Goal: Task Accomplishment & Management: Complete application form

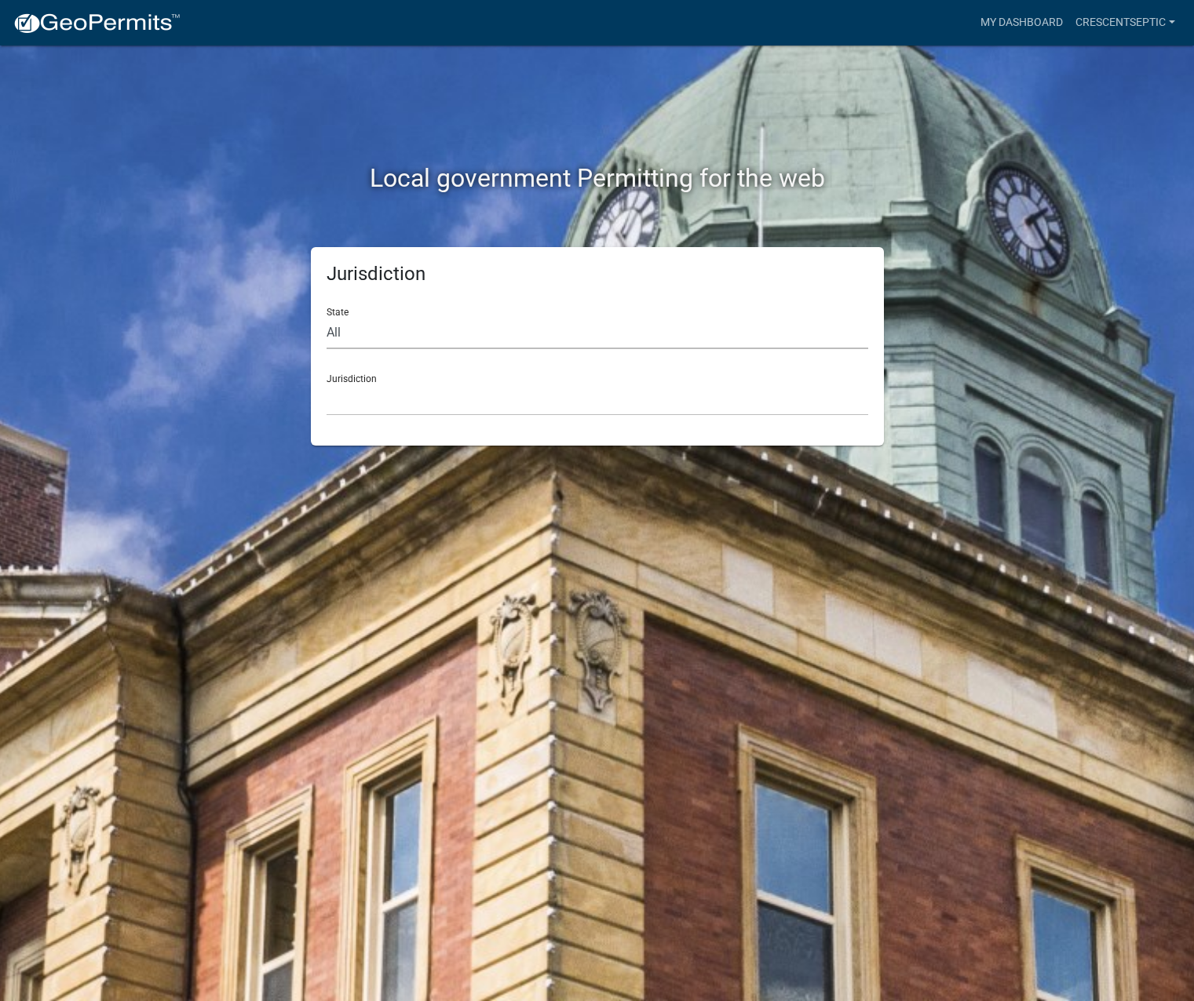
click at [348, 328] on select "All [US_STATE] [US_STATE] [US_STATE] [US_STATE] [US_STATE] [US_STATE] [US_STATE…" at bounding box center [596, 333] width 541 height 32
select select "[US_STATE]"
click at [326, 317] on select "All [US_STATE] [US_STATE] [US_STATE] [US_STATE] [US_STATE] [US_STATE] [US_STATE…" at bounding box center [596, 333] width 541 height 32
drag, startPoint x: 360, startPoint y: 396, endPoint x: 363, endPoint y: 406, distance: 9.7
click at [360, 396] on select "[GEOGRAPHIC_DATA], [US_STATE] [GEOGRAPHIC_DATA], [US_STATE] [GEOGRAPHIC_DATA], …" at bounding box center [596, 400] width 541 height 32
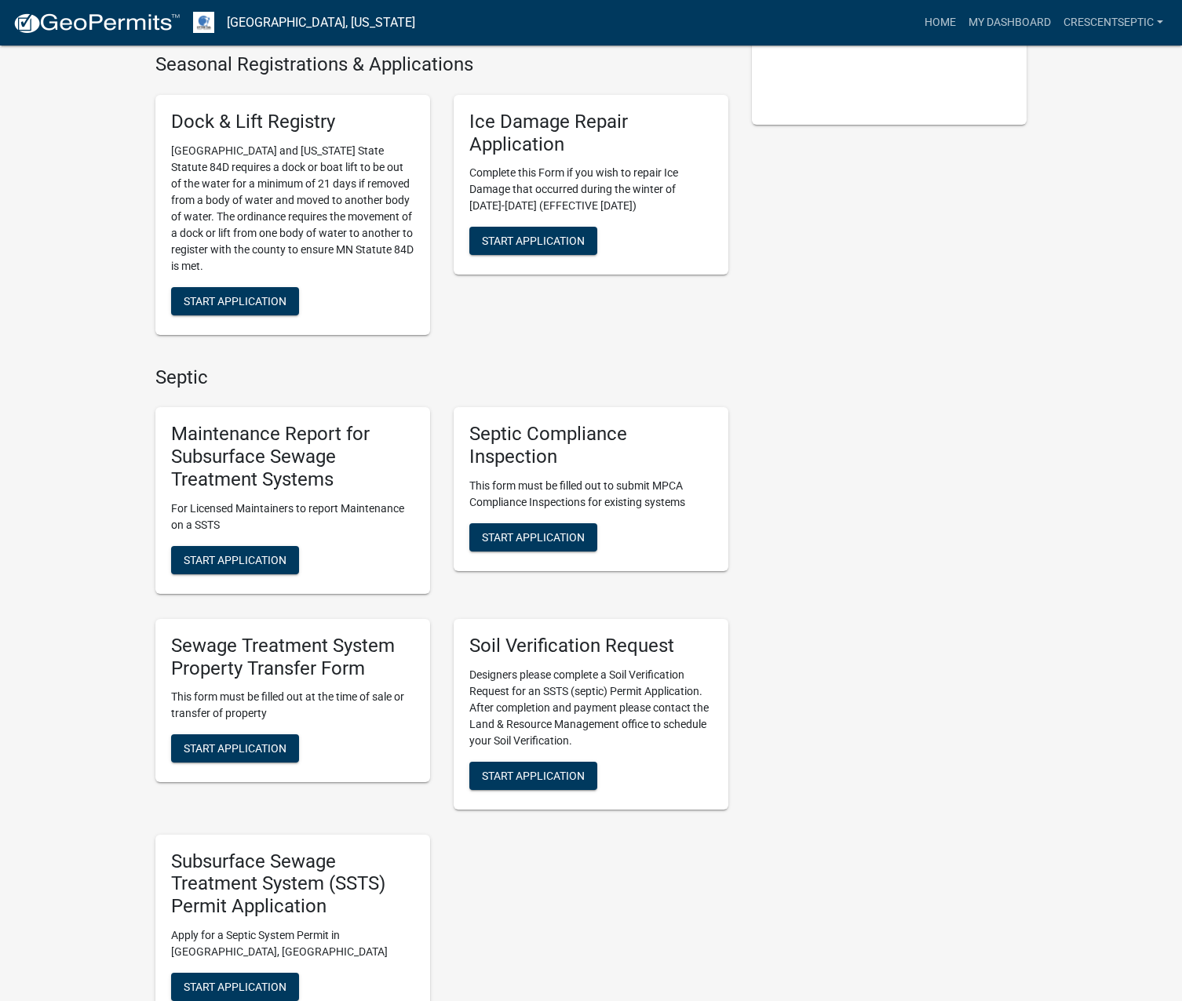
scroll to position [549, 0]
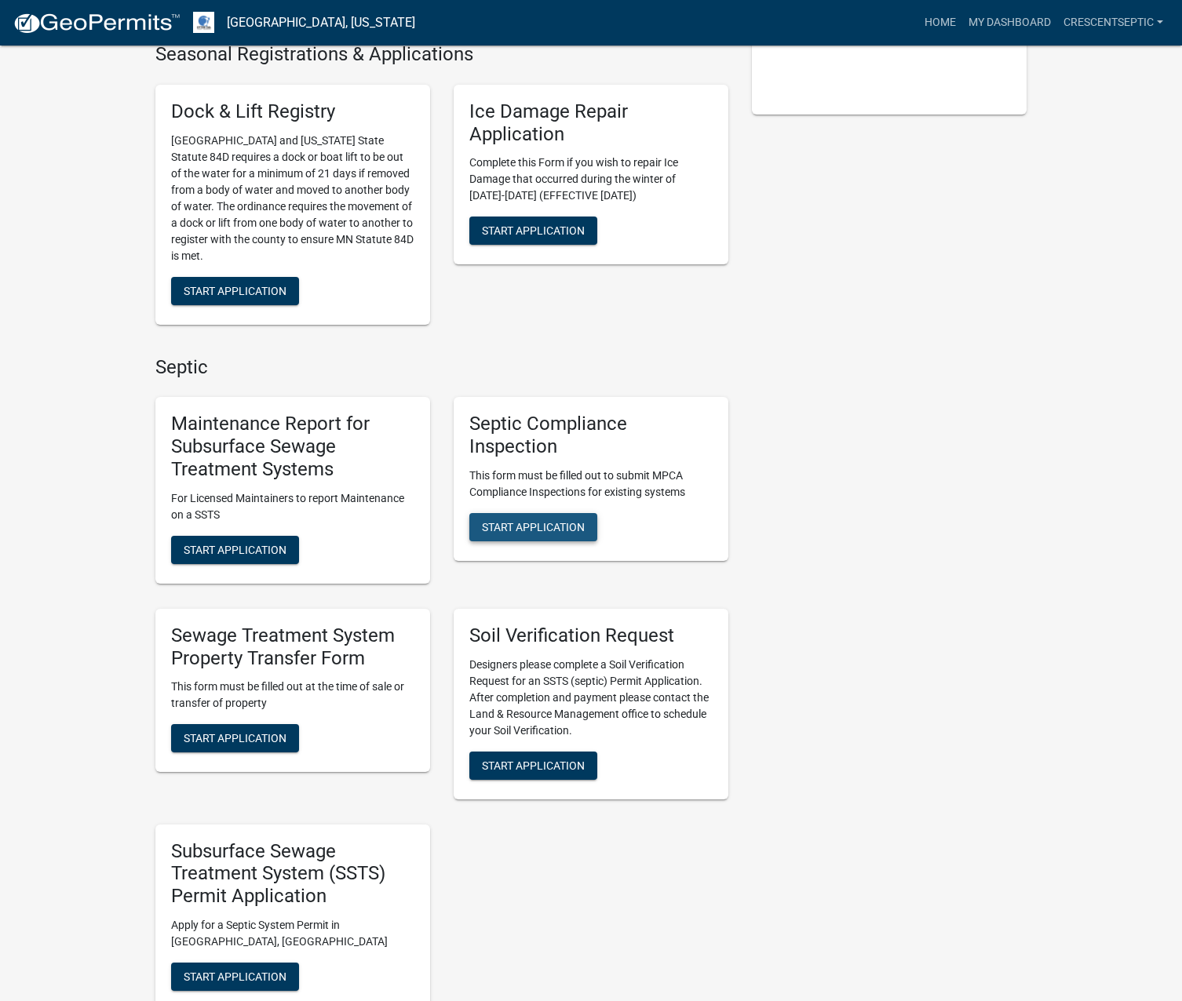
click at [500, 534] on button "Start Application" at bounding box center [533, 527] width 128 height 28
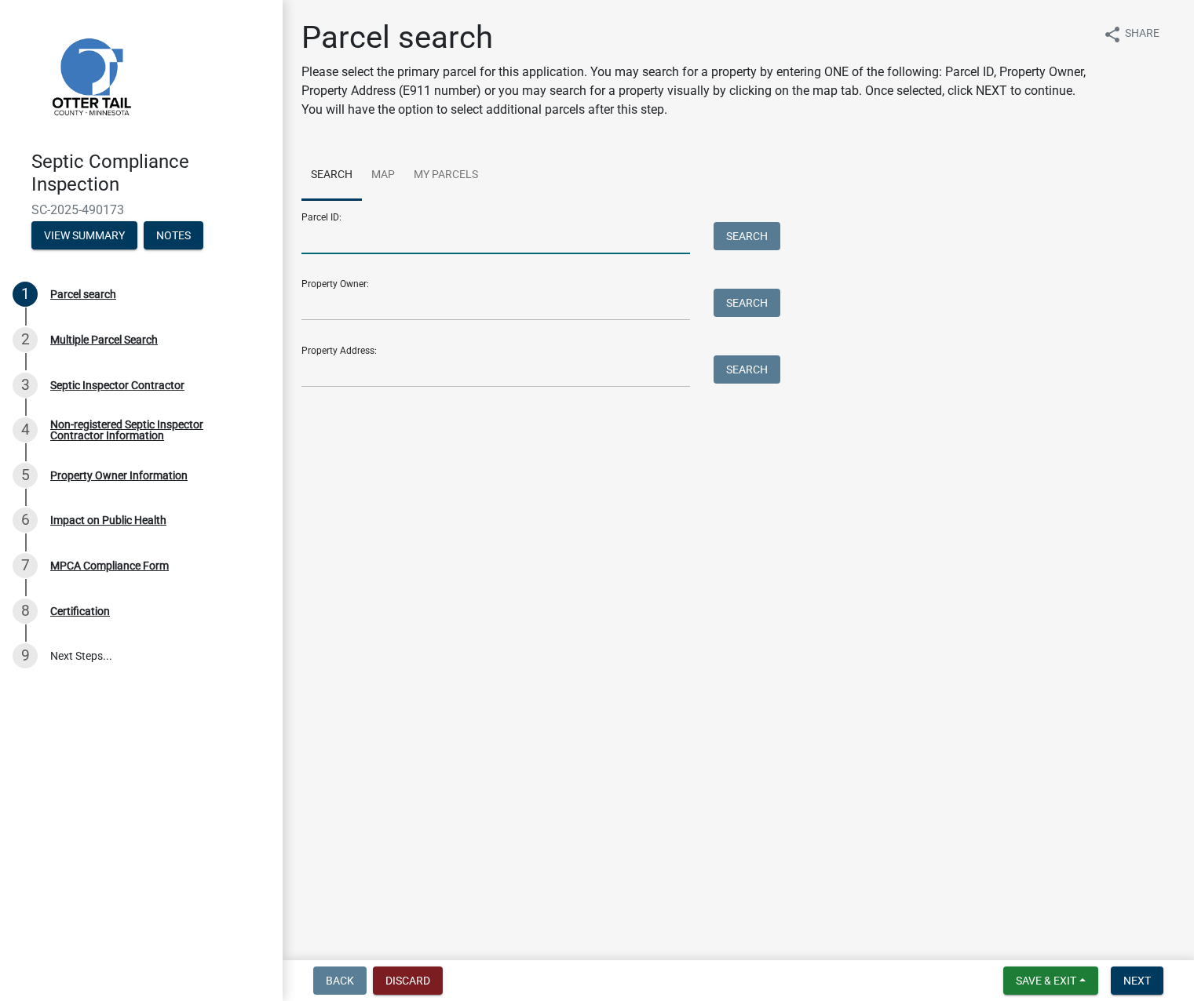
click at [370, 231] on input "Parcel ID:" at bounding box center [495, 238] width 388 height 32
paste input "28000360289000"
type input "28000360289000"
click at [981, 979] on span "Next" at bounding box center [1136, 981] width 27 height 13
click at [756, 241] on button "Search" at bounding box center [746, 236] width 67 height 28
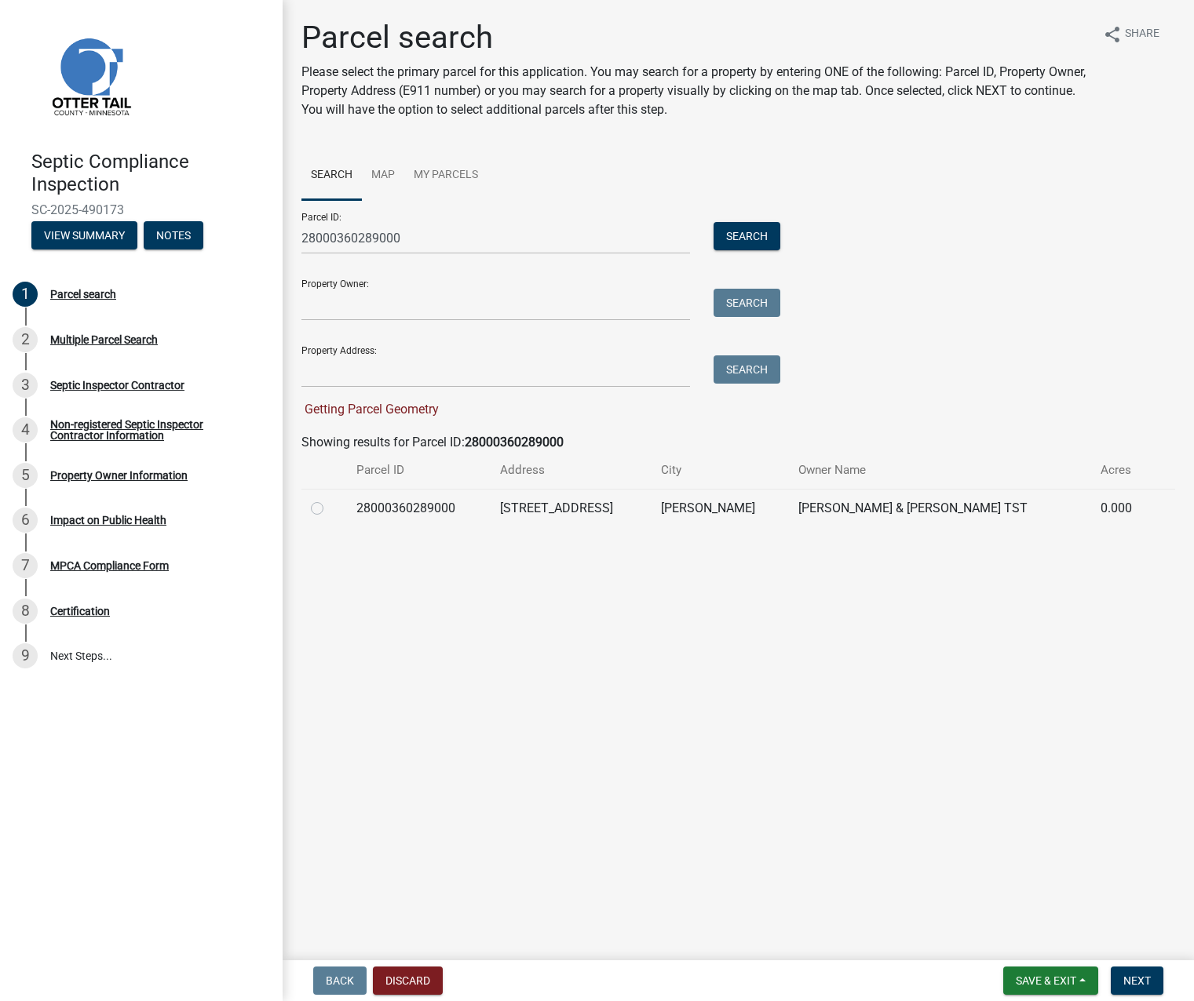
click at [330, 499] on label at bounding box center [330, 499] width 0 height 0
click at [330, 508] on input "radio" at bounding box center [335, 504] width 10 height 10
radio input "true"
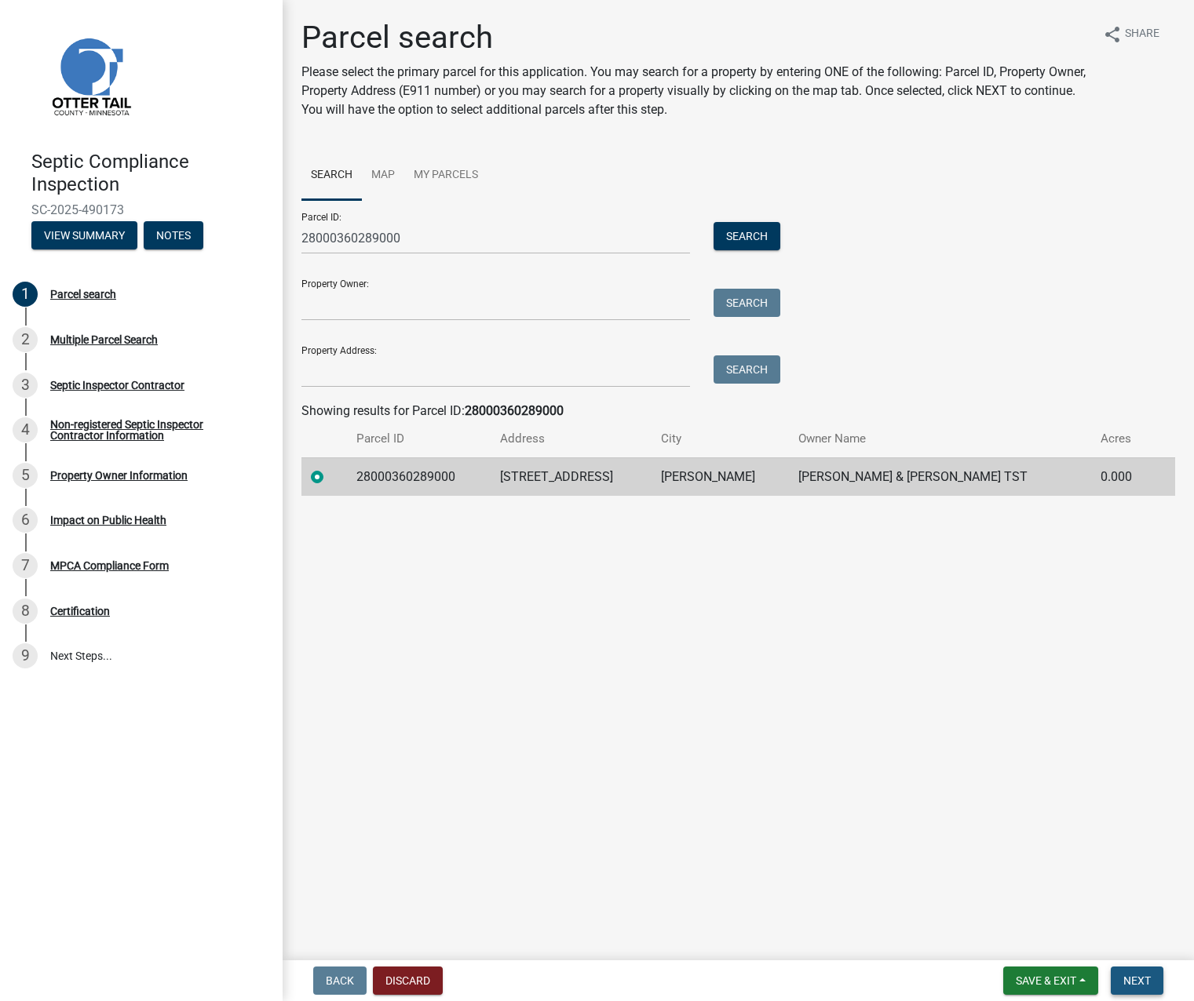
click at [981, 979] on span "Next" at bounding box center [1136, 981] width 27 height 13
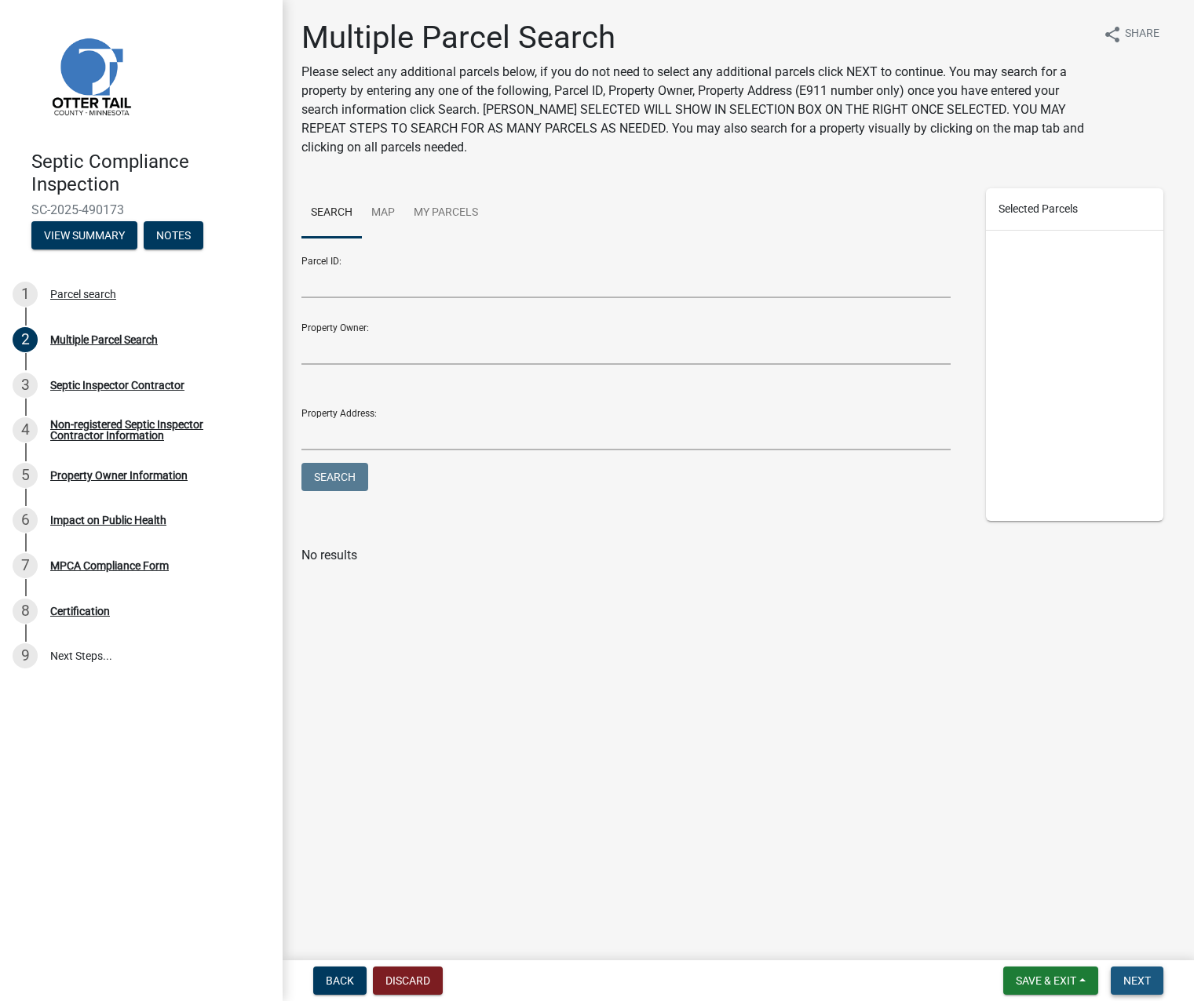
click at [981, 983] on span "Next" at bounding box center [1136, 981] width 27 height 13
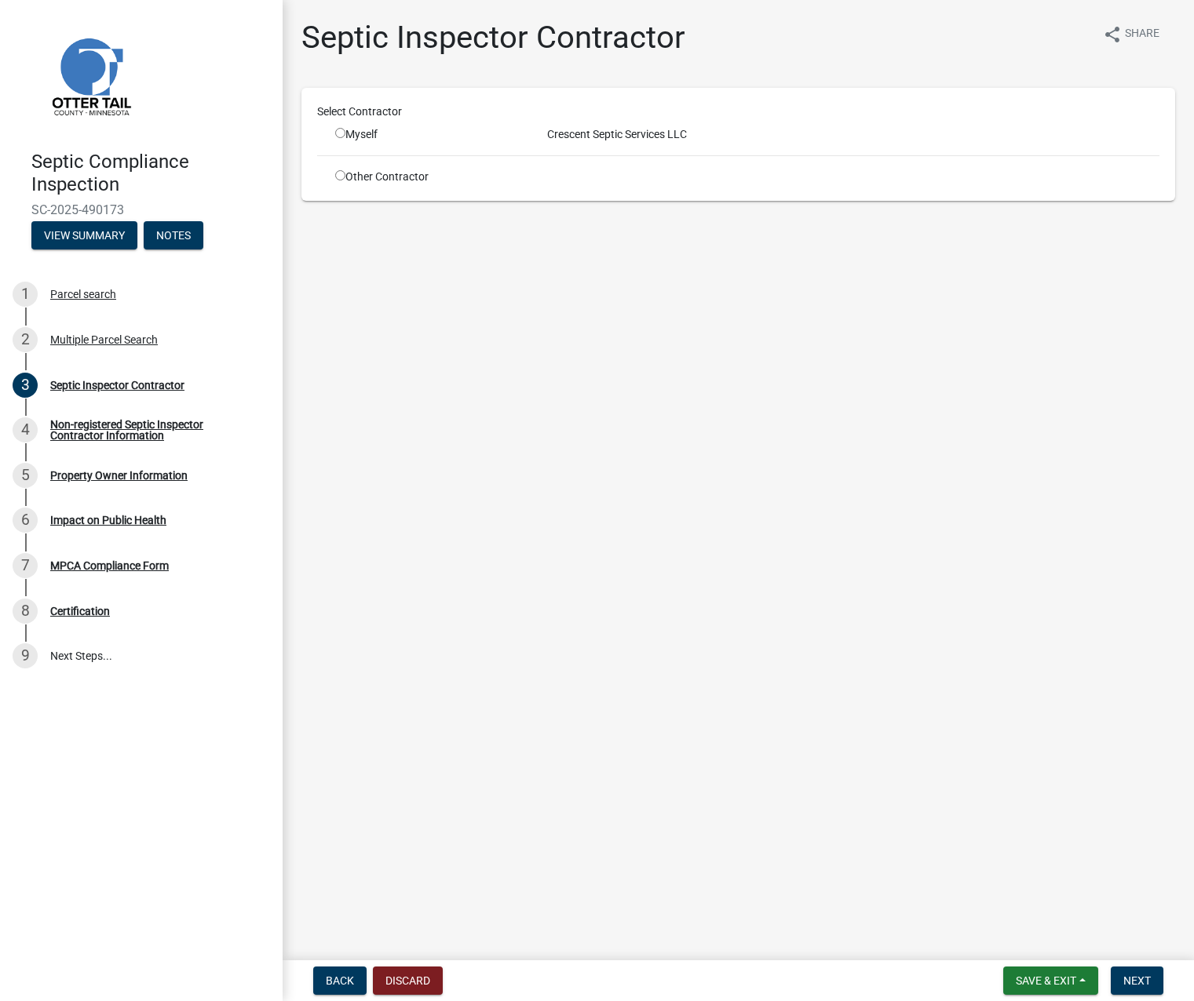
click at [341, 132] on input "radio" at bounding box center [340, 133] width 10 height 10
radio input "true"
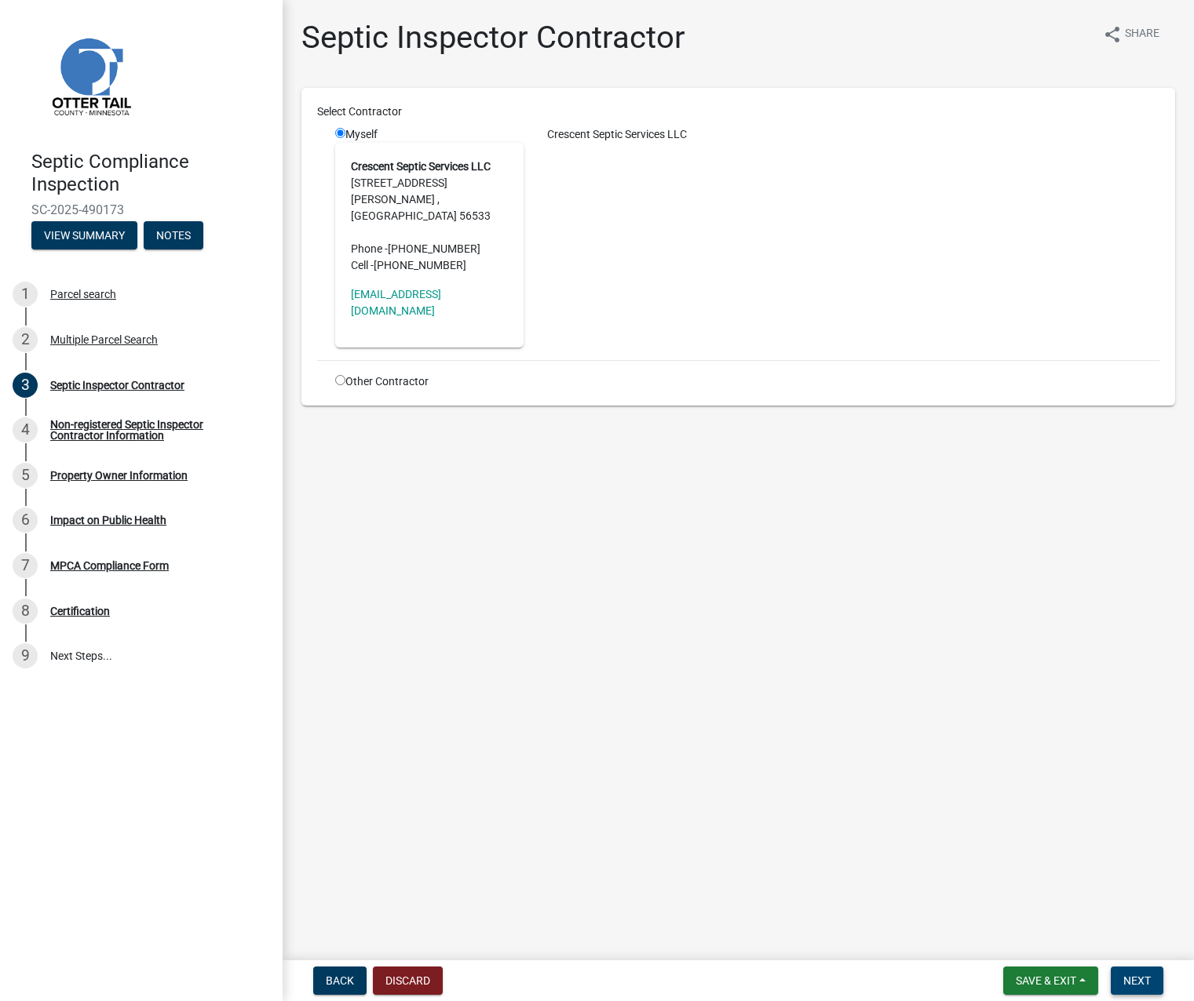
click at [981, 977] on span "Next" at bounding box center [1136, 981] width 27 height 13
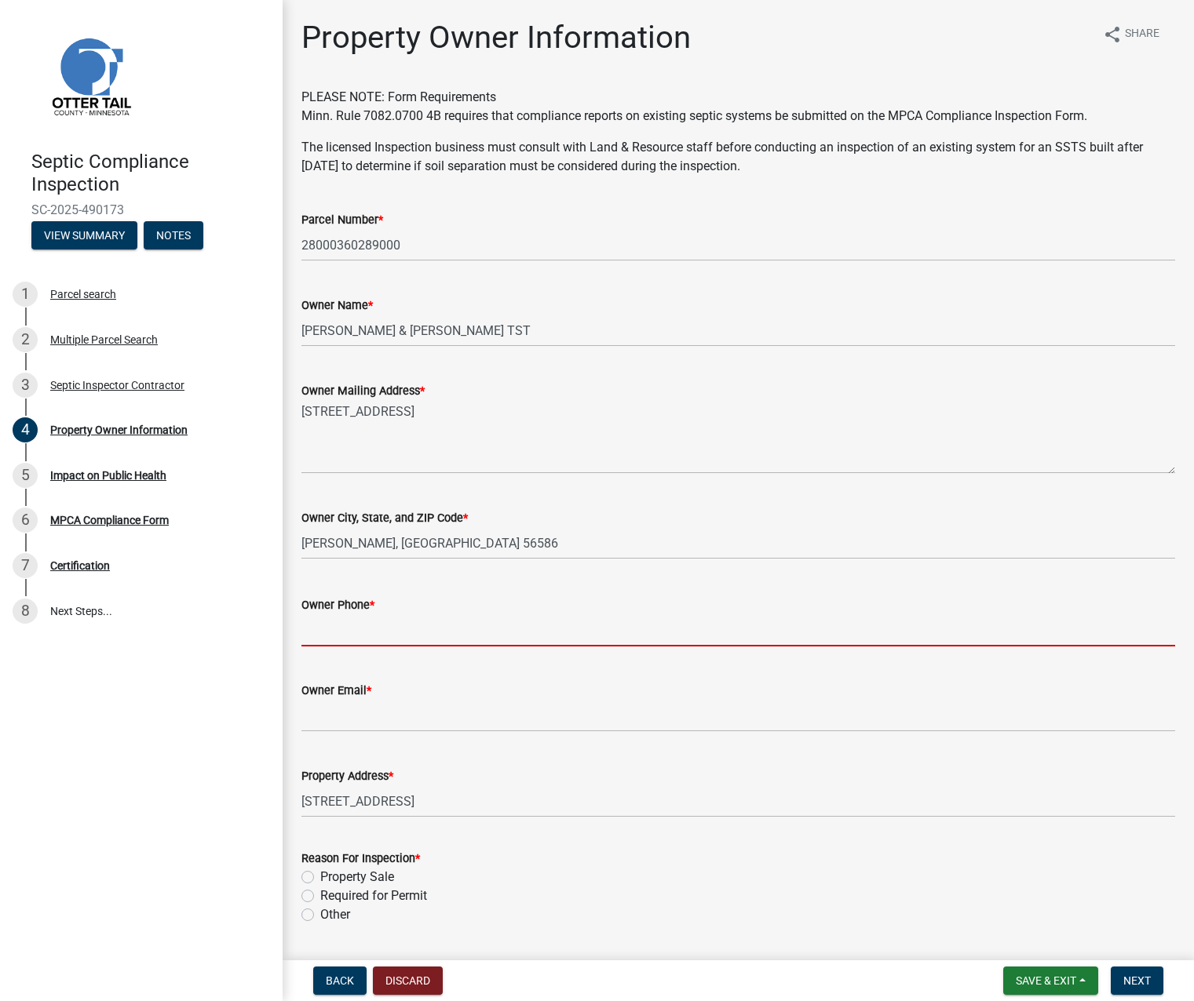
click at [334, 629] on input "Owner Phone *" at bounding box center [737, 630] width 873 height 32
paste input "[PHONE_NUMBER]"
type input "[PHONE_NUMBER]"
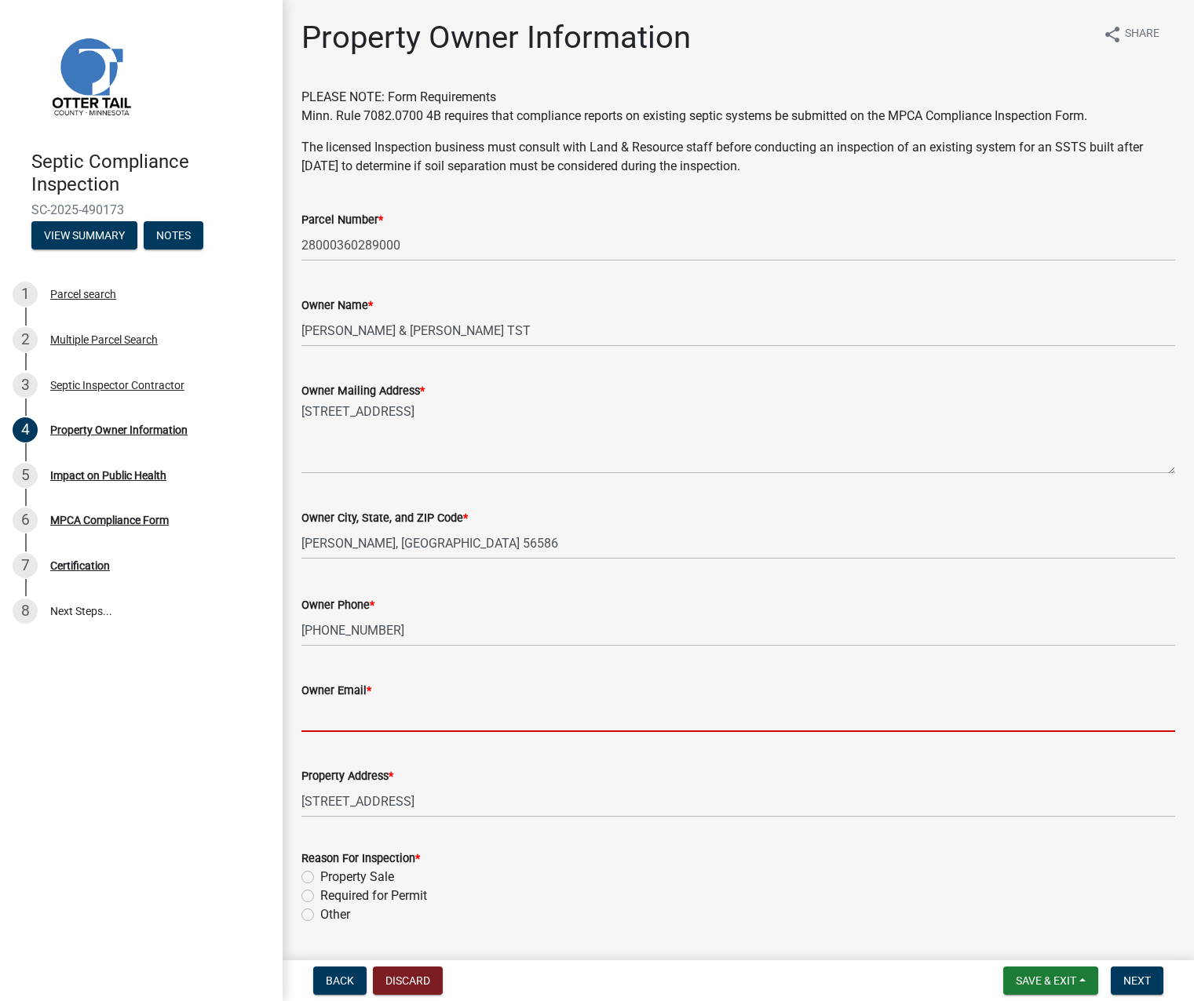
click at [384, 716] on input "Owner Email *" at bounding box center [737, 716] width 873 height 32
paste input "bonnielee.ff"
type input "[EMAIL_ADDRESS][DOMAIN_NAME]"
click at [484, 837] on form "Reason For Inspection * Property Sale Required for Permit Other" at bounding box center [737, 877] width 873 height 94
click at [320, 875] on label "Property Sale" at bounding box center [357, 877] width 74 height 19
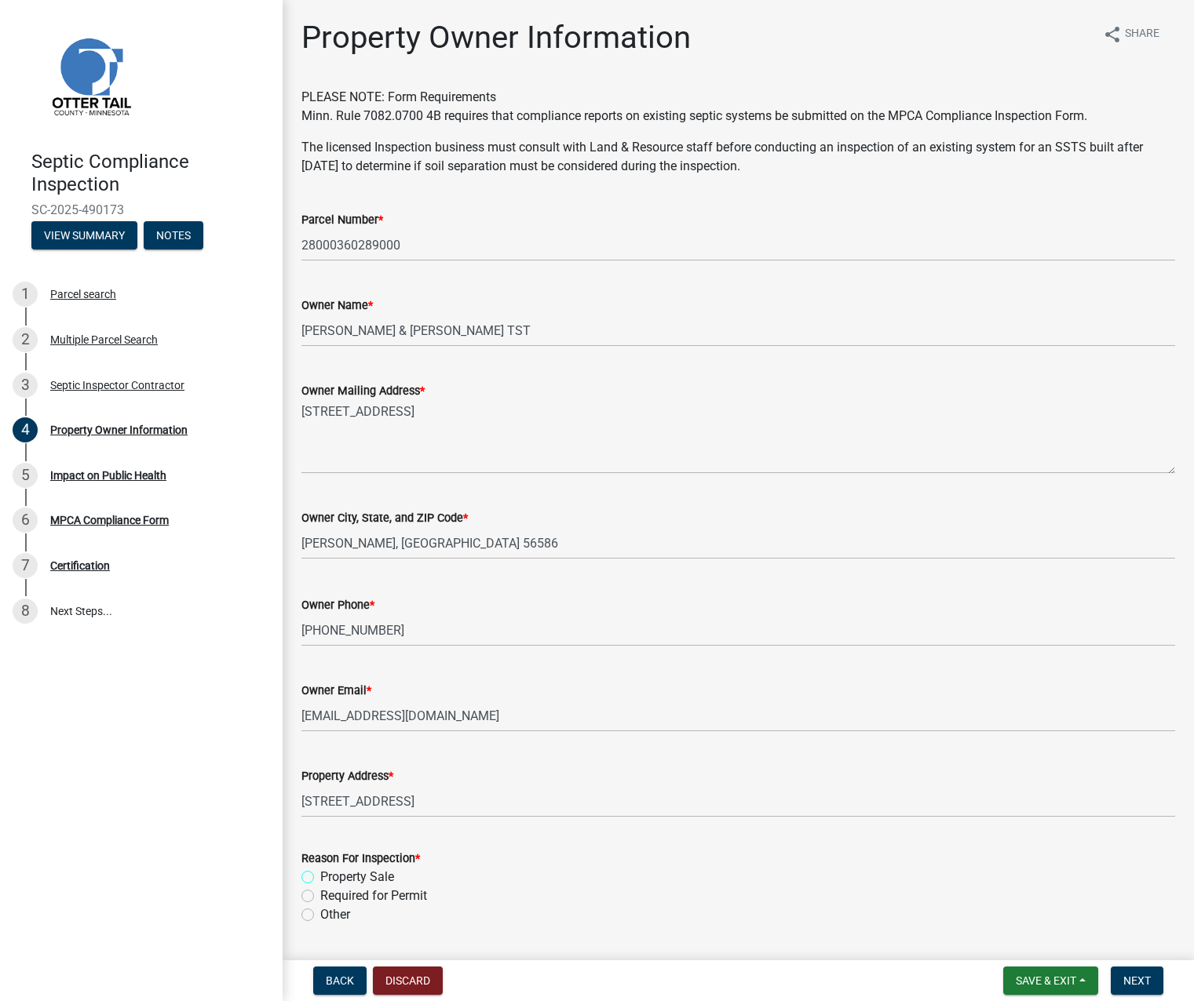
click at [320, 875] on input "Property Sale" at bounding box center [325, 873] width 10 height 10
radio input "true"
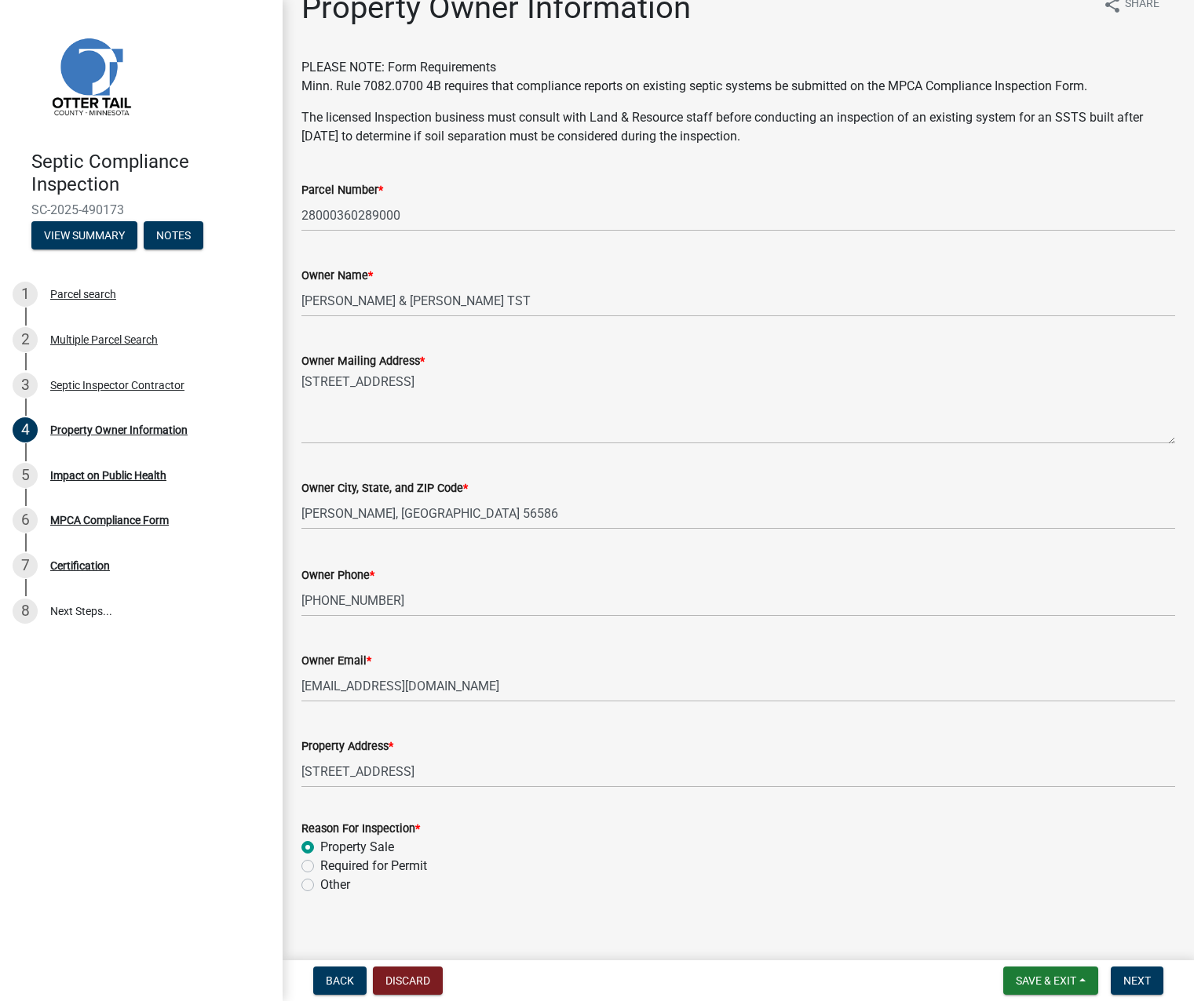
scroll to position [46, 0]
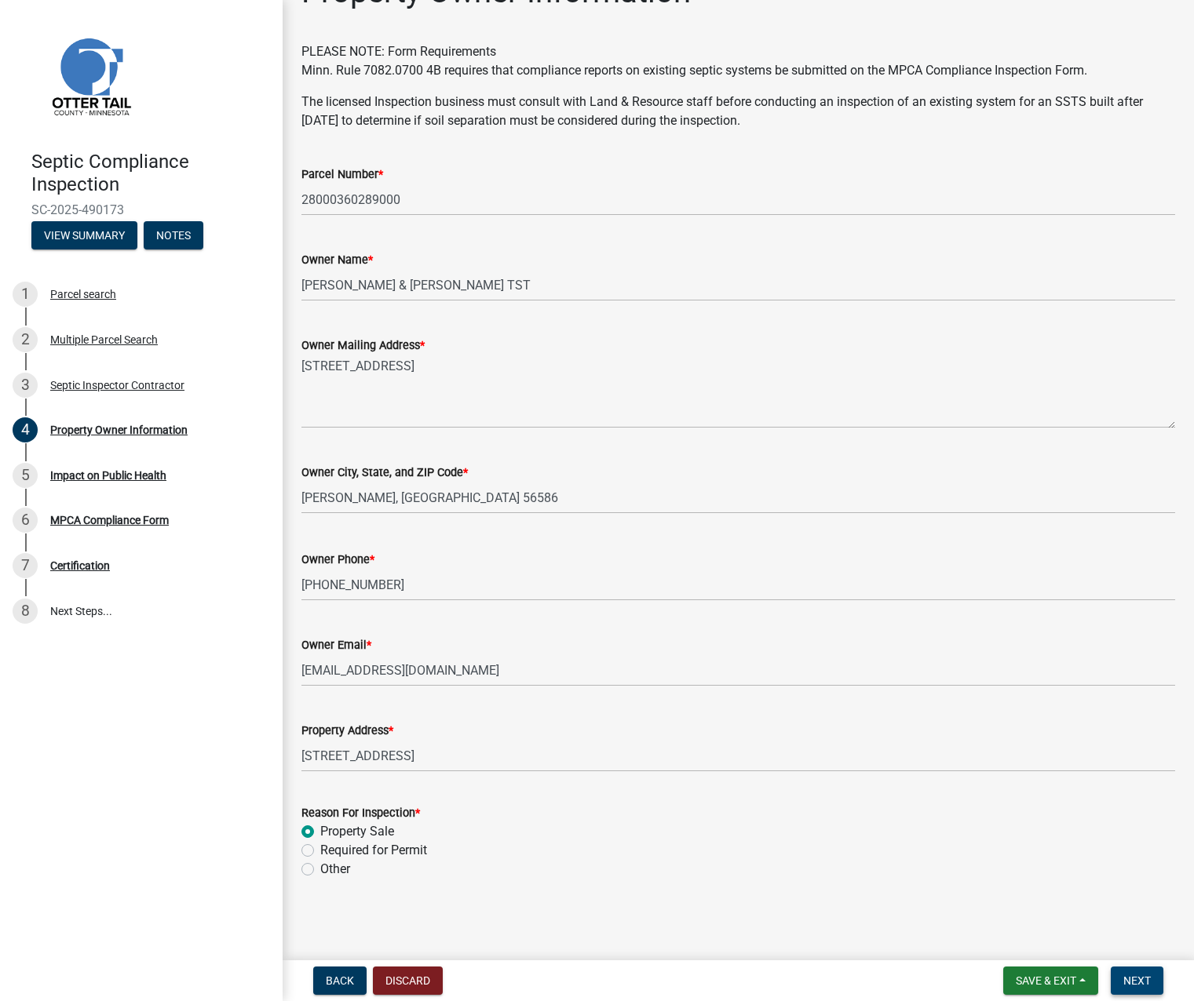
click at [981, 982] on span "Next" at bounding box center [1136, 981] width 27 height 13
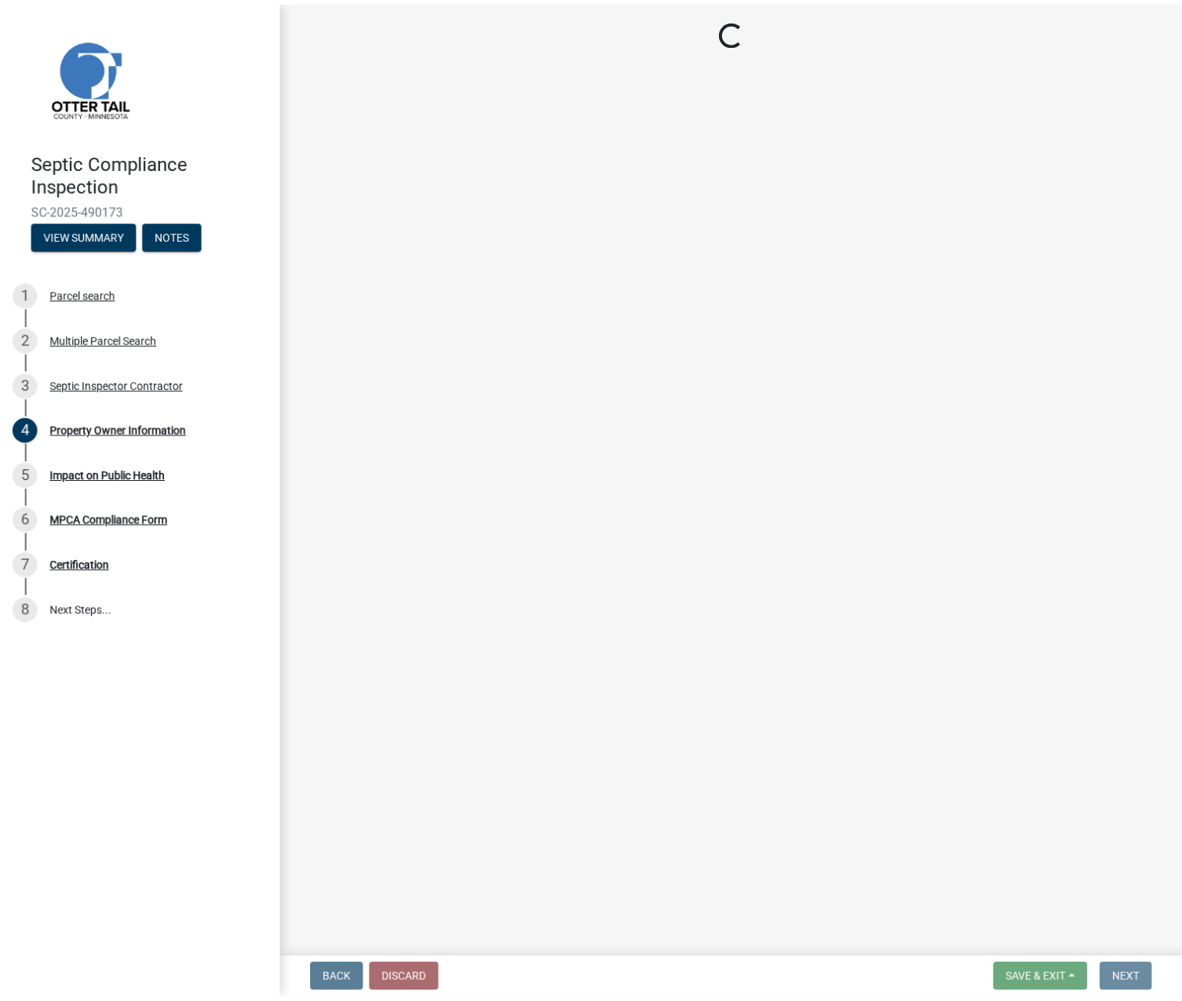
scroll to position [0, 0]
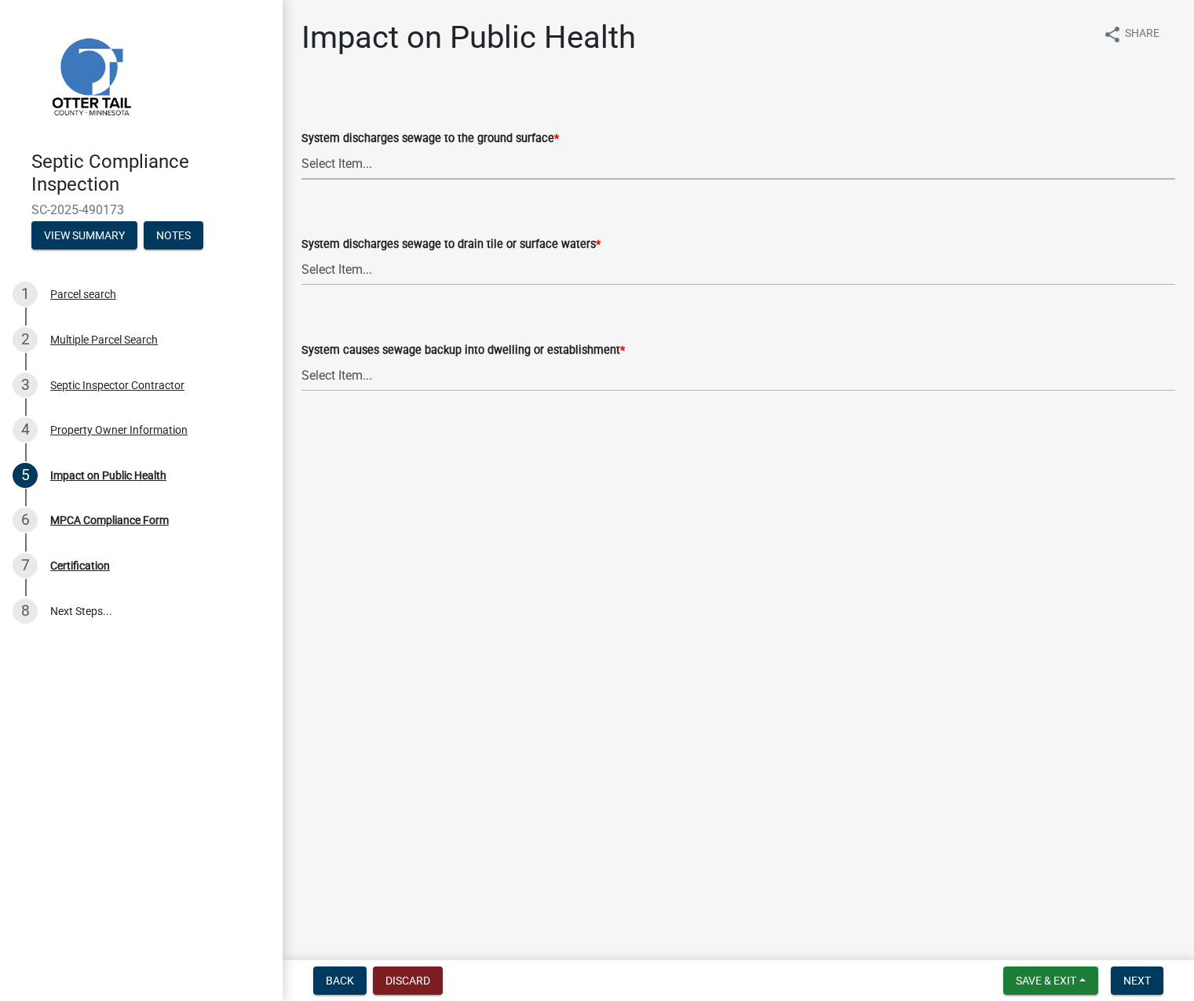
click at [348, 163] on select "Select Item... Yes No" at bounding box center [737, 164] width 873 height 32
click at [301, 148] on select "Select Item... Yes No" at bounding box center [737, 164] width 873 height 32
select select "9c5ef684-d0d4-4879-ab12-905ddbd81a72"
click at [331, 268] on select "Select Item... Yes No" at bounding box center [737, 269] width 873 height 32
click at [301, 253] on select "Select Item... Yes No" at bounding box center [737, 269] width 873 height 32
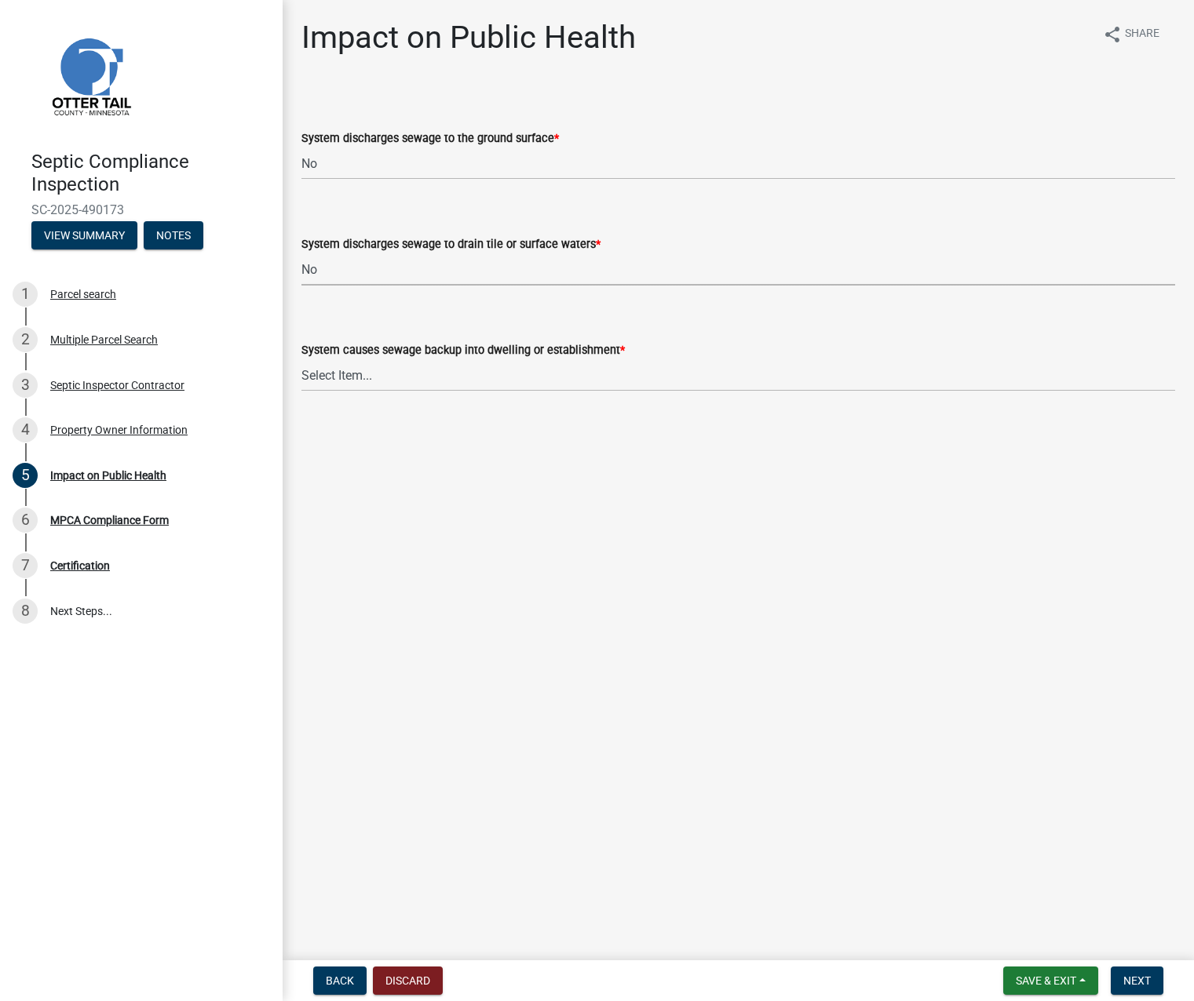
select select "7d491a2b-e9f0-4952-b474-53ca749b22af"
drag, startPoint x: 334, startPoint y: 369, endPoint x: 339, endPoint y: 384, distance: 15.6
click at [335, 372] on select "Select Item... Yes No" at bounding box center [737, 375] width 873 height 32
click at [301, 359] on select "Select Item... Yes No" at bounding box center [737, 375] width 873 height 32
click at [344, 439] on main "Impact on Public Health share Share System discharges sewage to the ground surf…" at bounding box center [737, 477] width 911 height 954
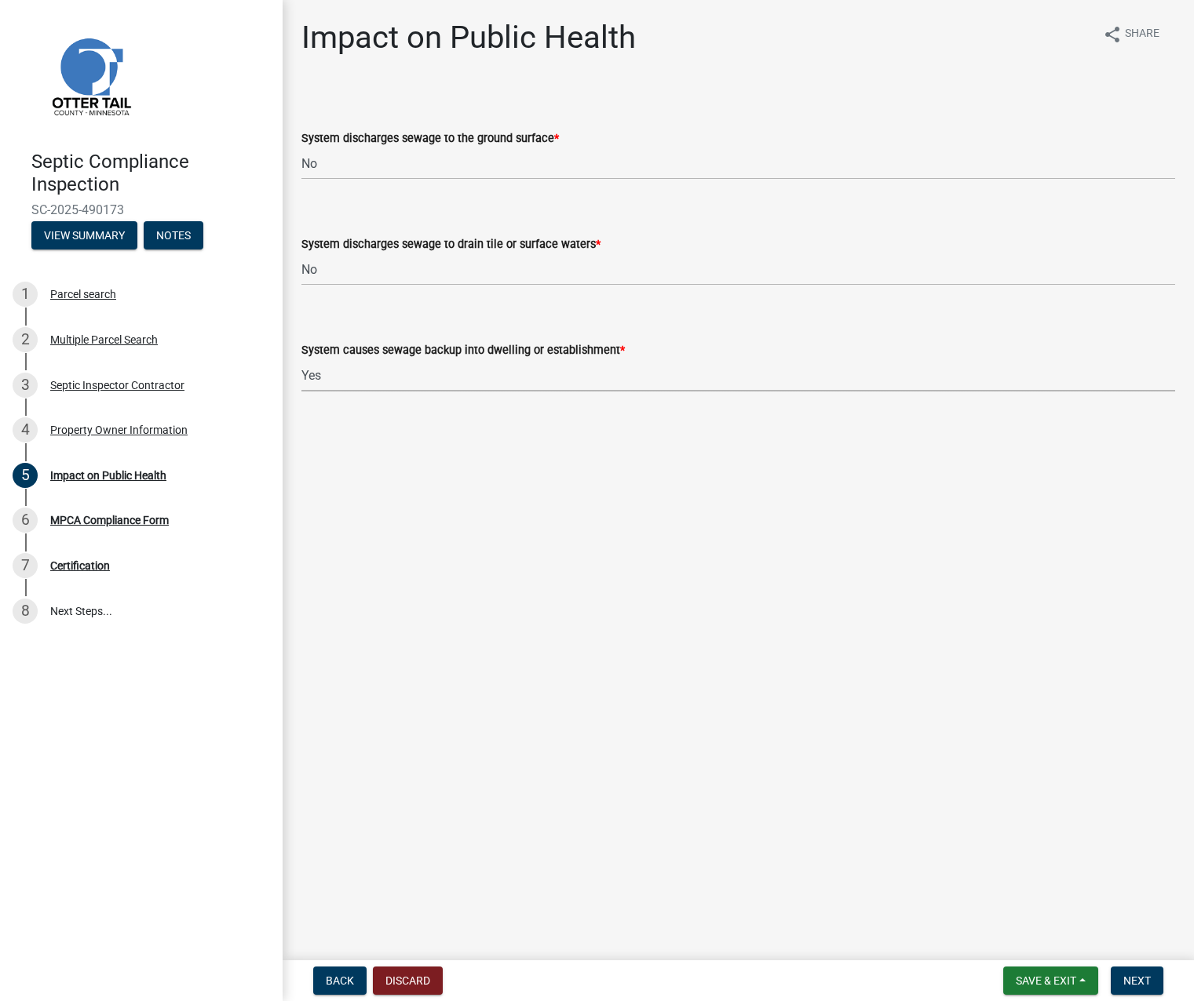
click at [348, 376] on select "Select Item... Yes No" at bounding box center [737, 375] width 873 height 32
click at [301, 359] on select "Select Item... Yes No" at bounding box center [737, 375] width 873 height 32
select select "6e07b46b-a403-4f3e-b4fc-218acc732c01"
click at [981, 982] on span "Next" at bounding box center [1136, 981] width 27 height 13
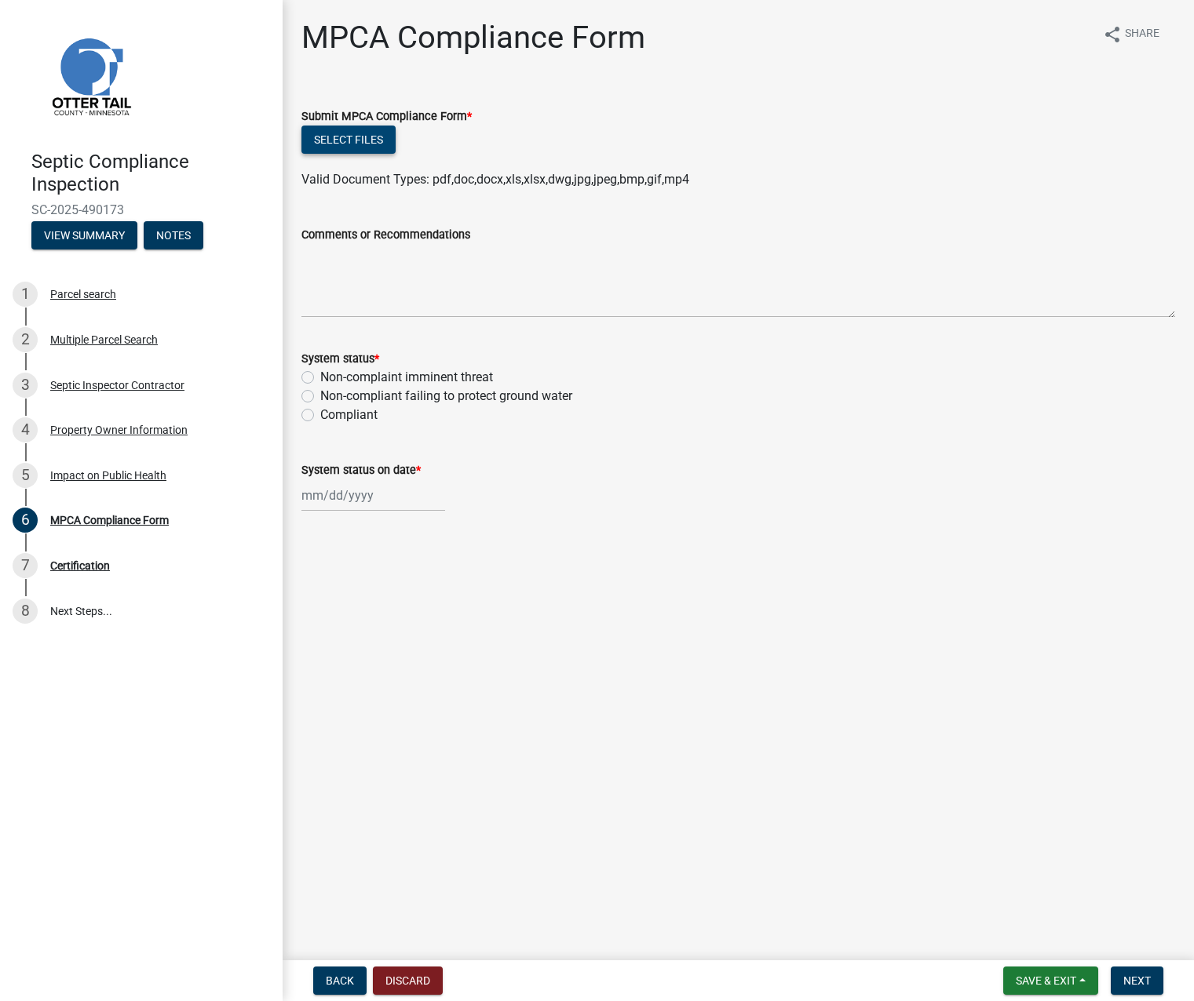
click at [362, 137] on button "Select files" at bounding box center [348, 140] width 94 height 28
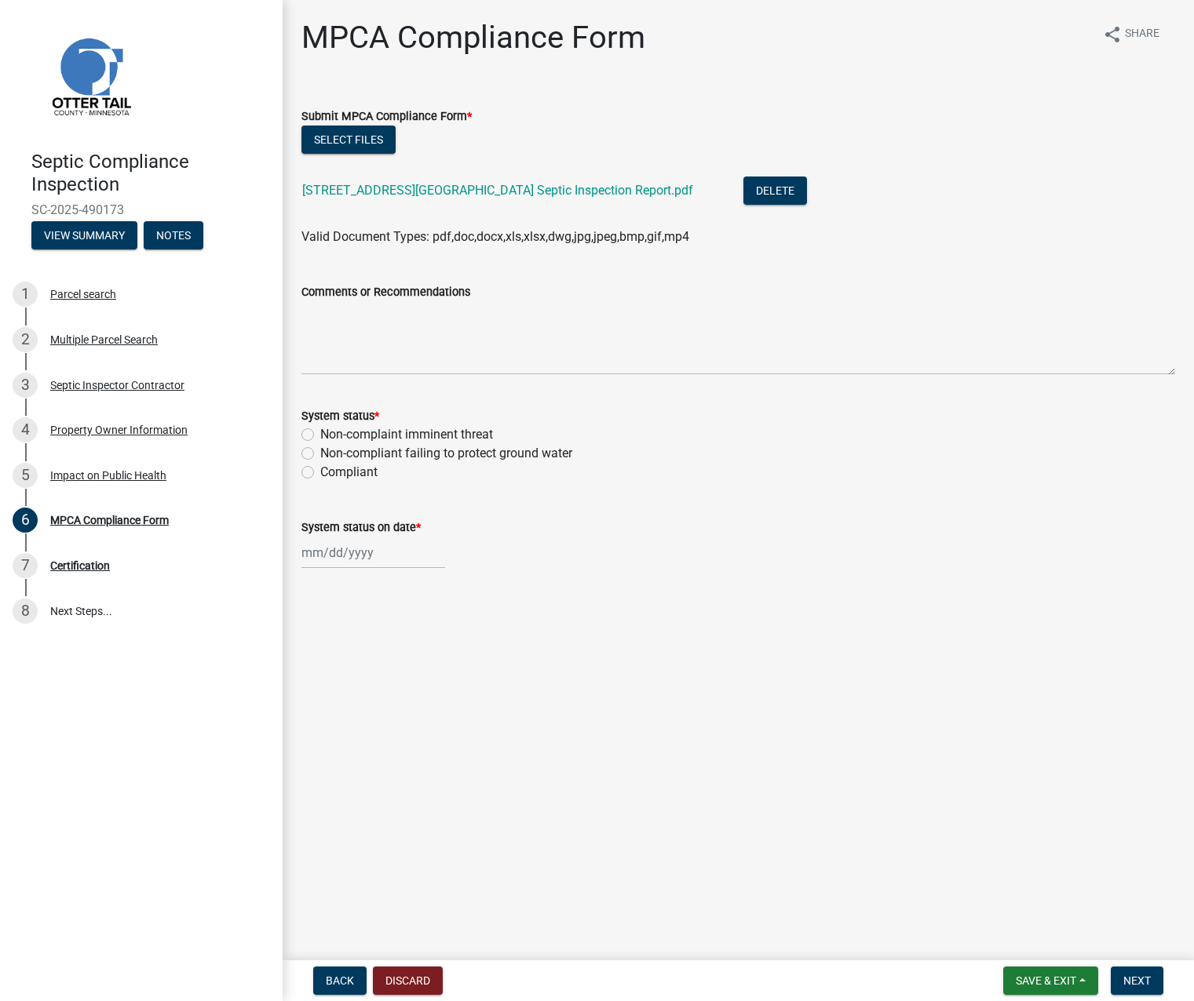
click at [320, 450] on label "Non-compliant failing to protect ground water" at bounding box center [446, 453] width 252 height 19
click at [320, 450] on input "Non-compliant failing to protect ground water" at bounding box center [325, 449] width 10 height 10
radio input "true"
click at [330, 558] on div at bounding box center [373, 553] width 144 height 32
select select "10"
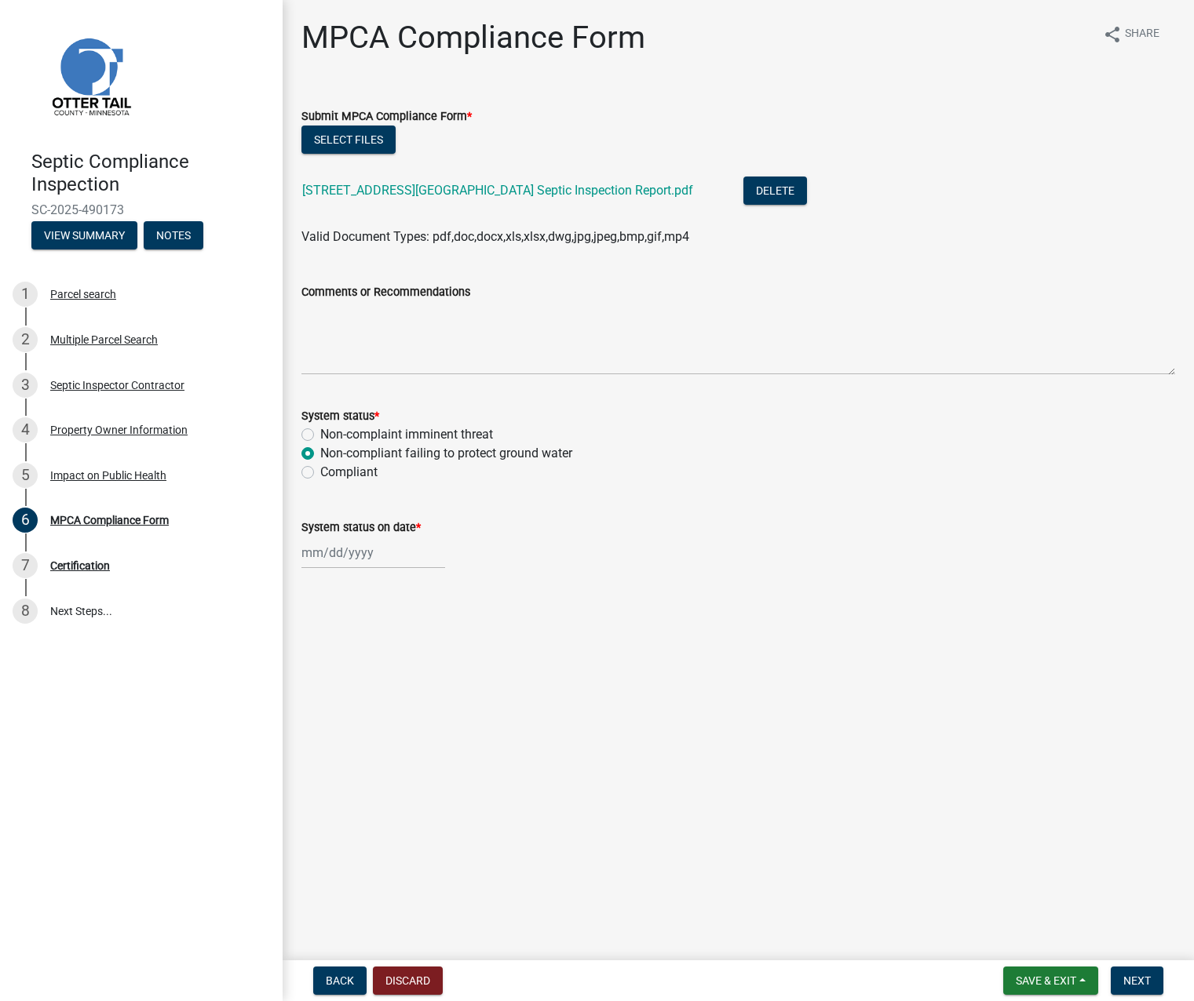
select select "2025"
click at [424, 638] on div "3" at bounding box center [417, 636] width 25 height 25
type input "[DATE]"
click at [981, 975] on span "Next" at bounding box center [1136, 981] width 27 height 13
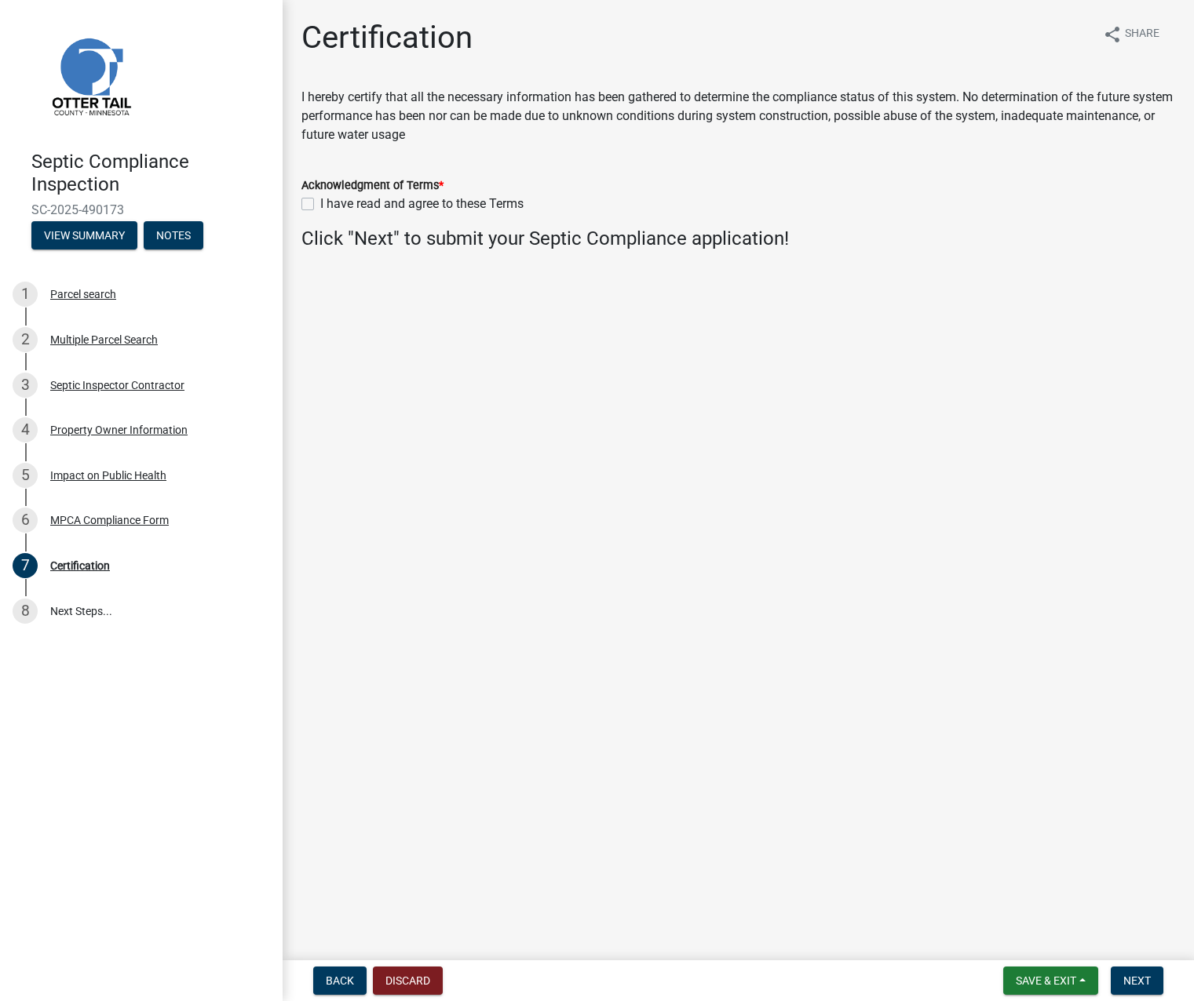
click at [320, 206] on label "I have read and agree to these Terms" at bounding box center [421, 204] width 203 height 19
click at [320, 205] on input "I have read and agree to these Terms" at bounding box center [325, 200] width 10 height 10
checkbox input "true"
click at [981, 979] on span "Next" at bounding box center [1136, 981] width 27 height 13
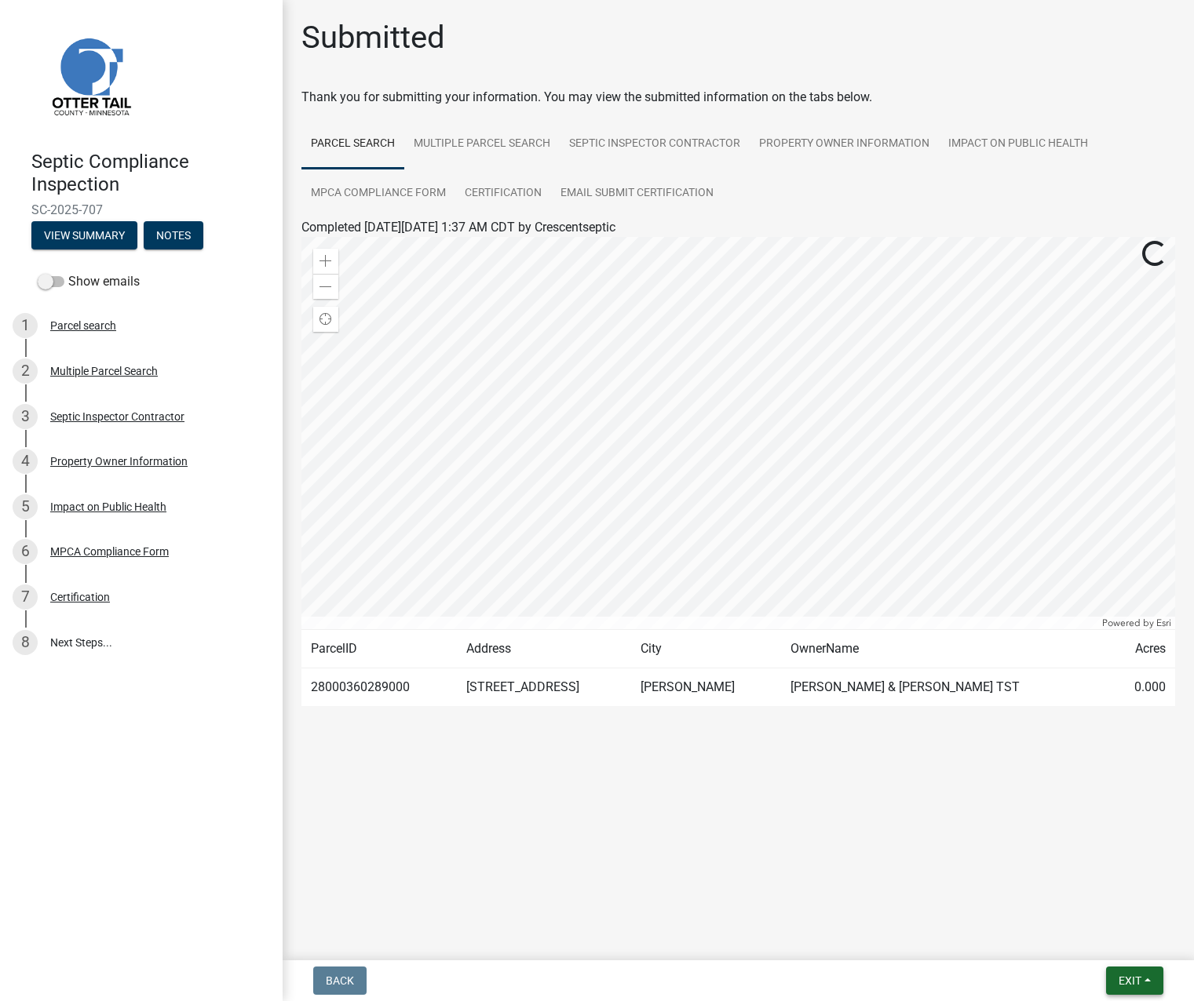
click at [981, 981] on button "Exit" at bounding box center [1134, 981] width 57 height 28
click at [981, 939] on button "Save & Exit" at bounding box center [1100, 940] width 126 height 38
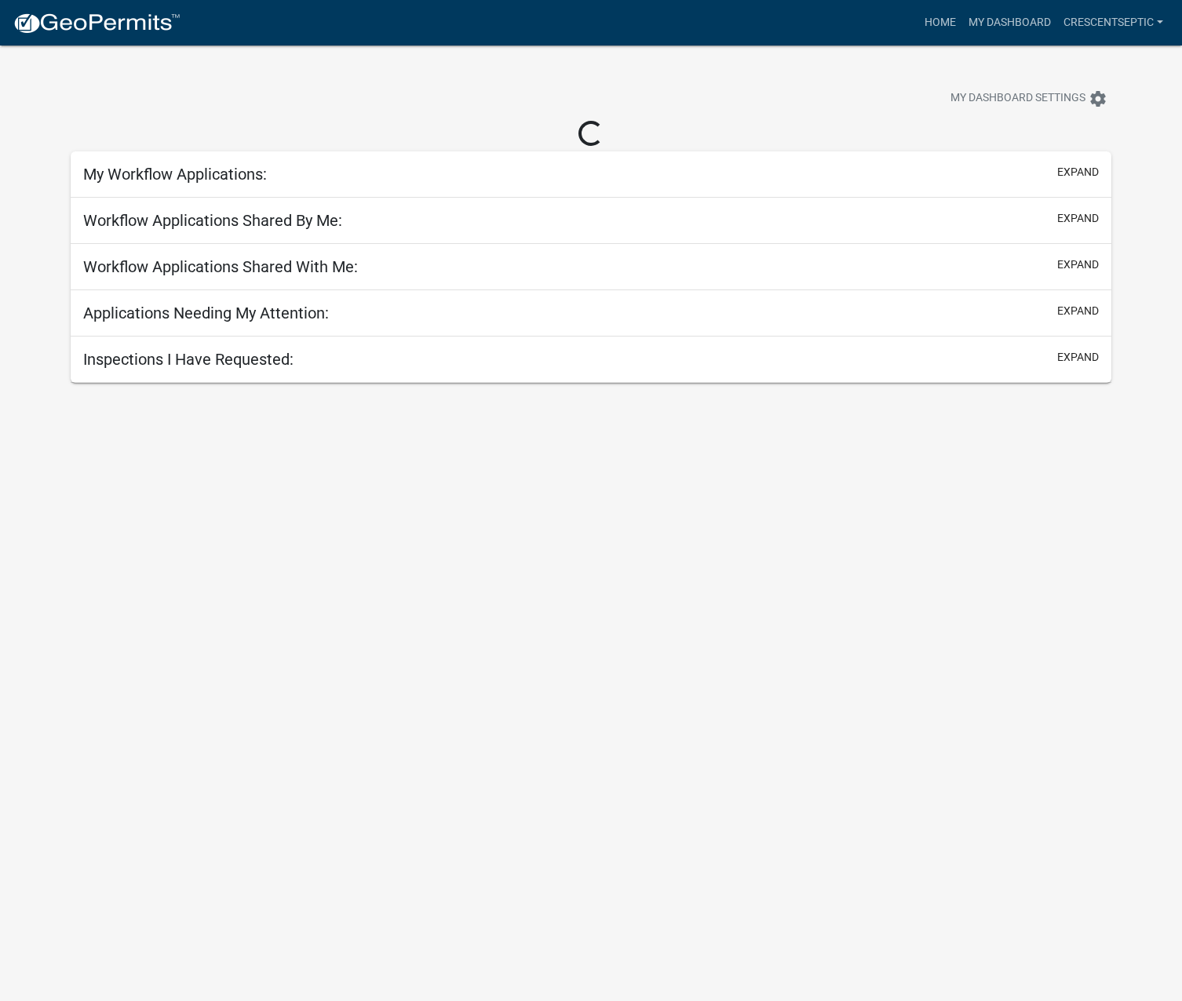
select select "3: 100"
